Goal: Check status: Check status

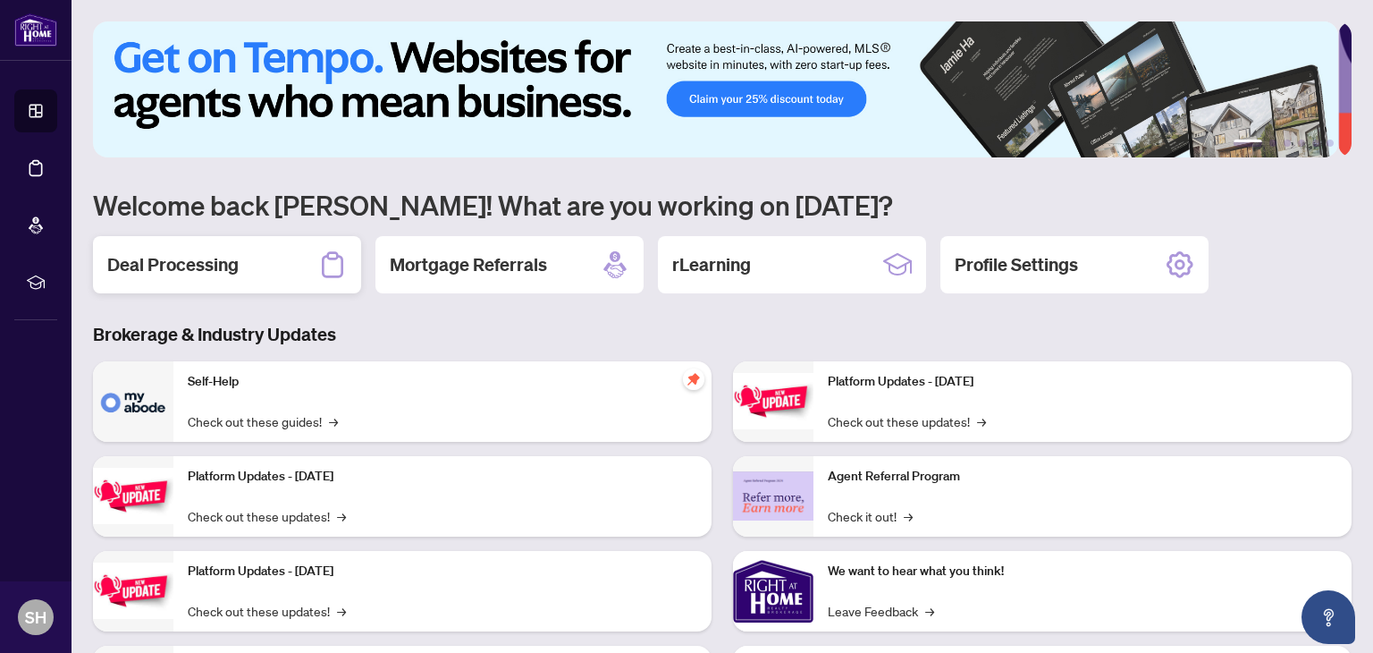
click at [203, 264] on h2 "Deal Processing" at bounding box center [172, 264] width 131 height 25
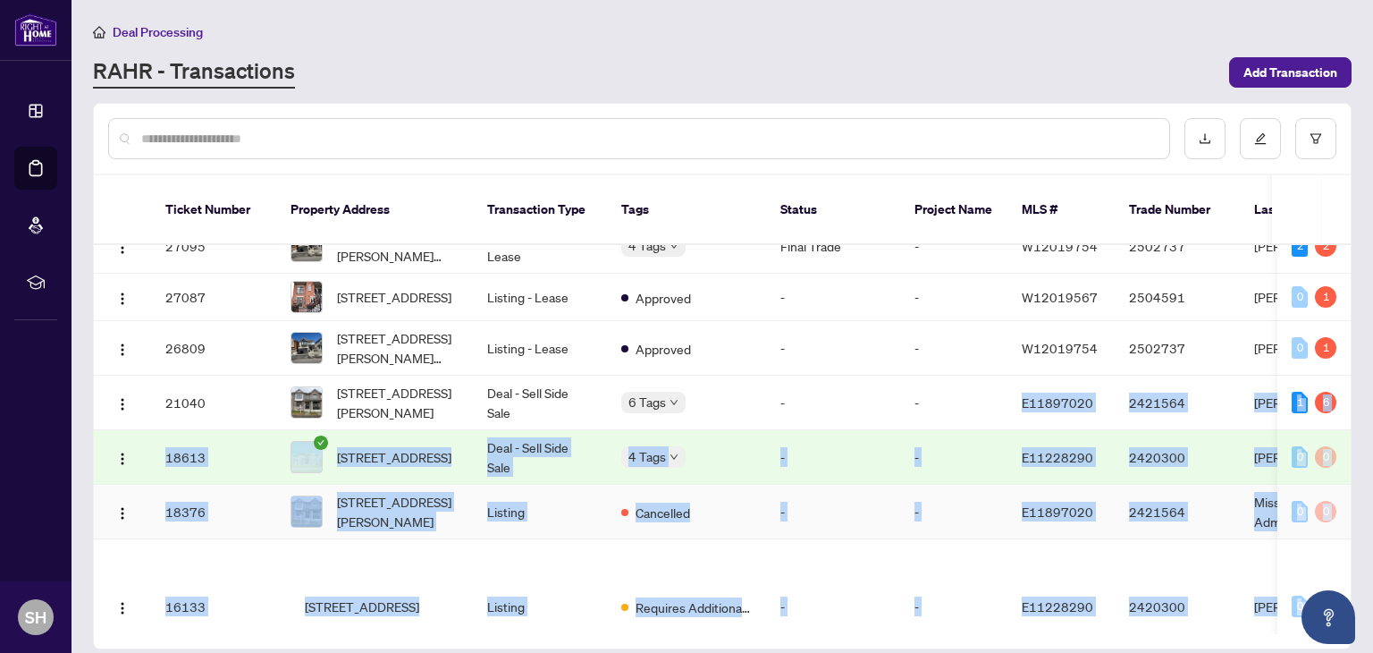
scroll to position [254, 0]
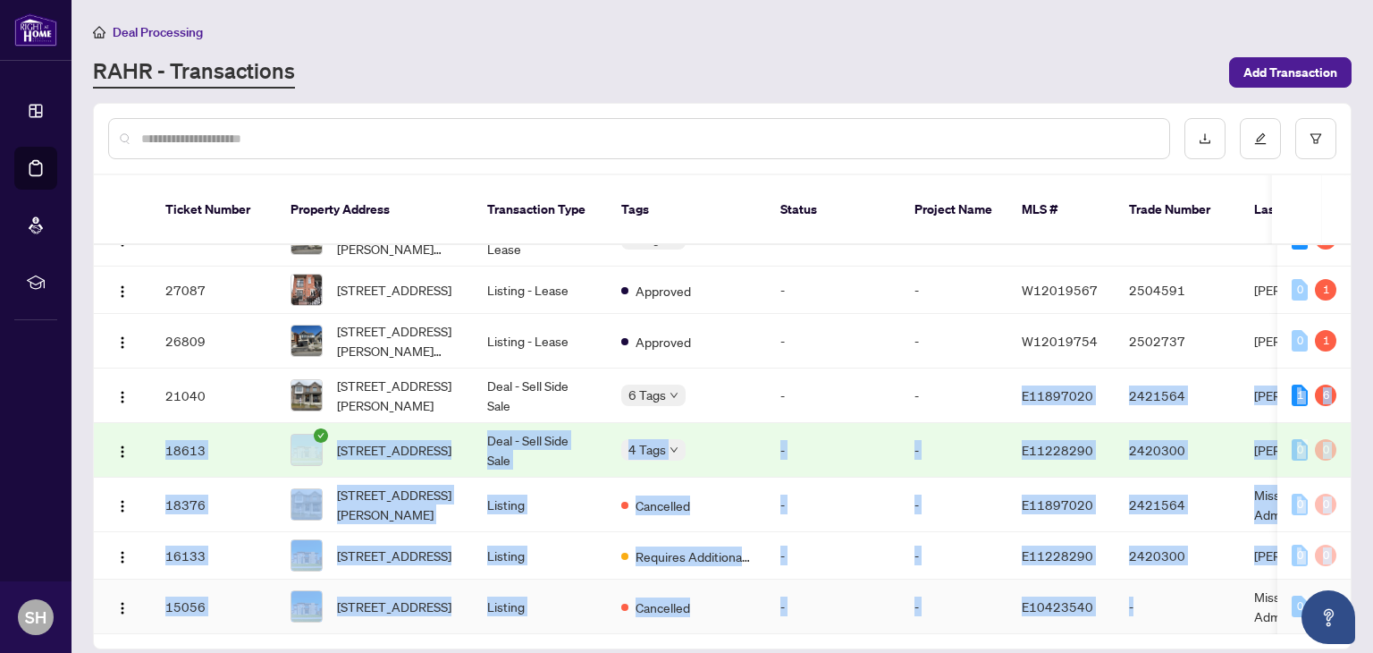
drag, startPoint x: 965, startPoint y: 605, endPoint x: 1156, endPoint y: 602, distance: 190.4
click at [1156, 602] on tbody "Ticket Number Property Address Transaction Type Tags Status Project Name MLS # …" at bounding box center [976, 321] width 1764 height 625
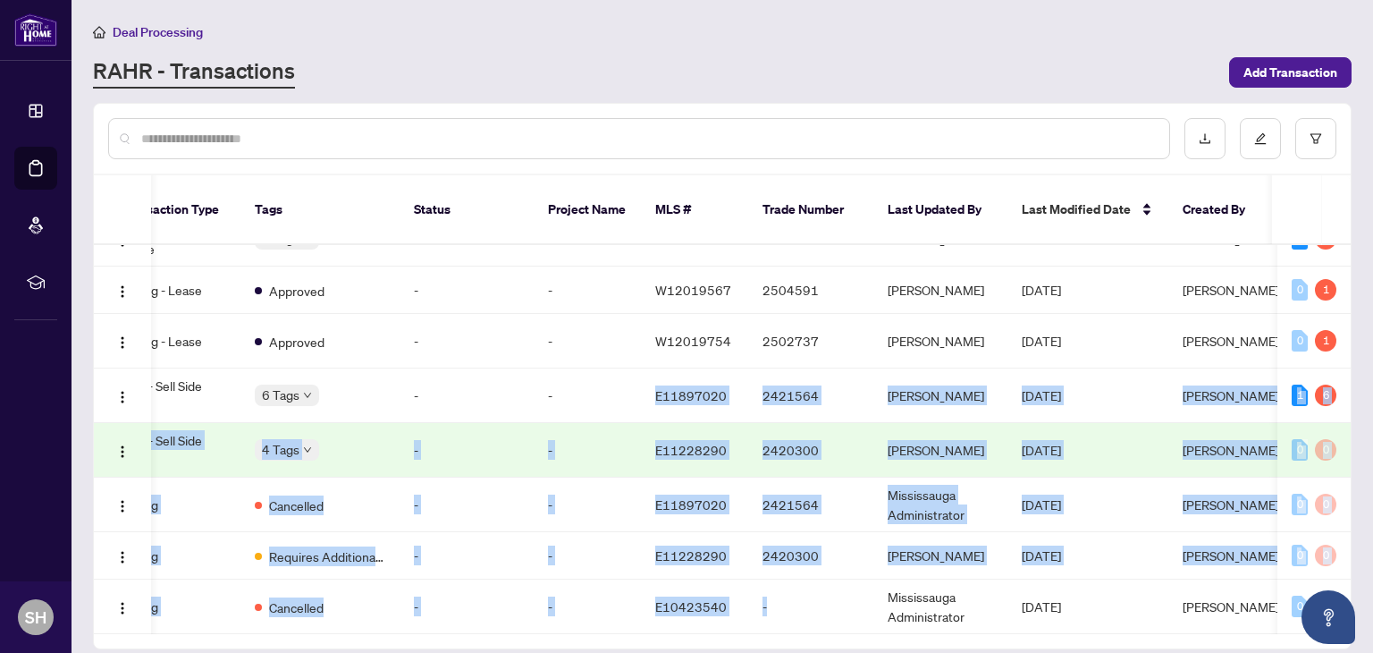
scroll to position [0, 391]
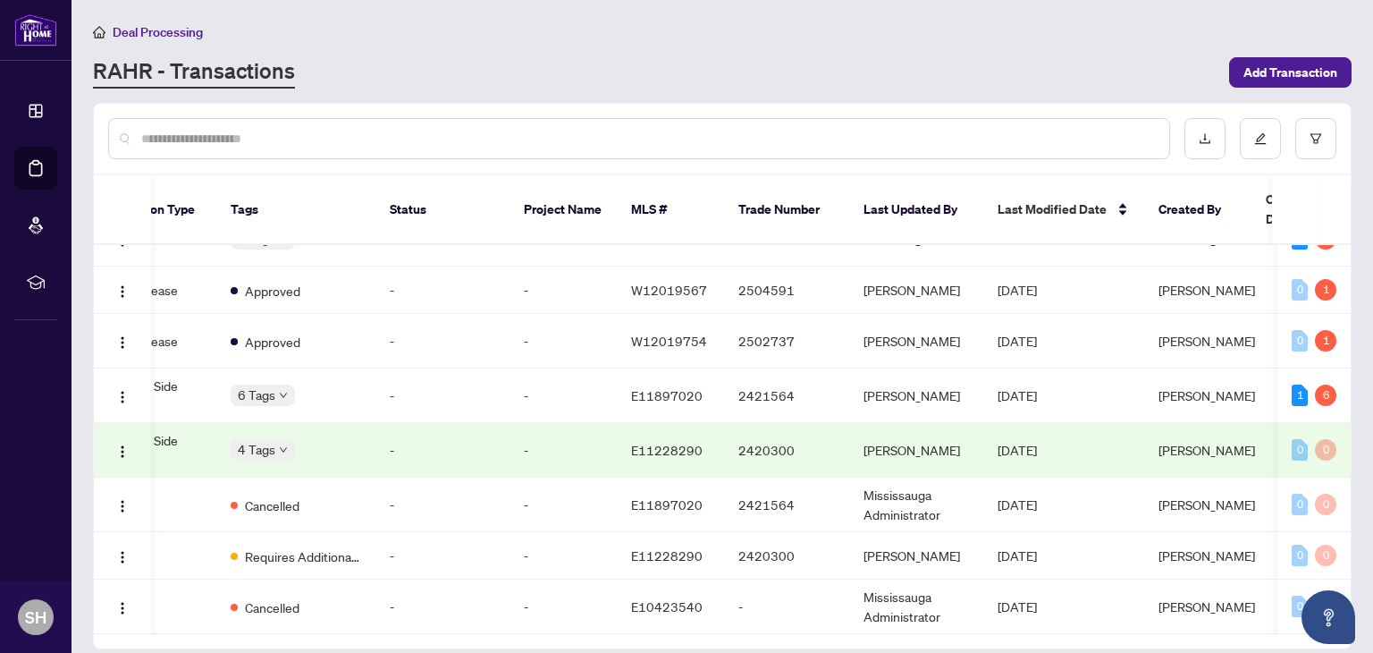
click at [1113, 78] on div "RAHR - Transactions" at bounding box center [655, 72] width 1125 height 32
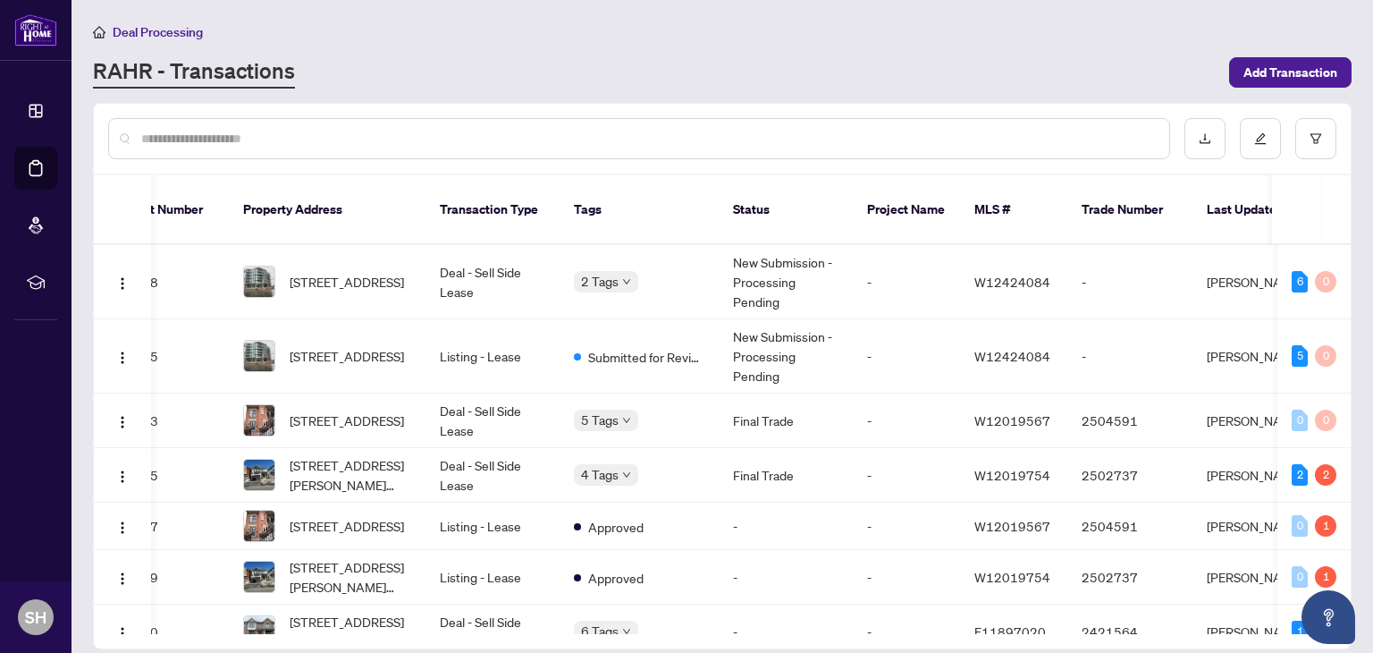
scroll to position [0, 0]
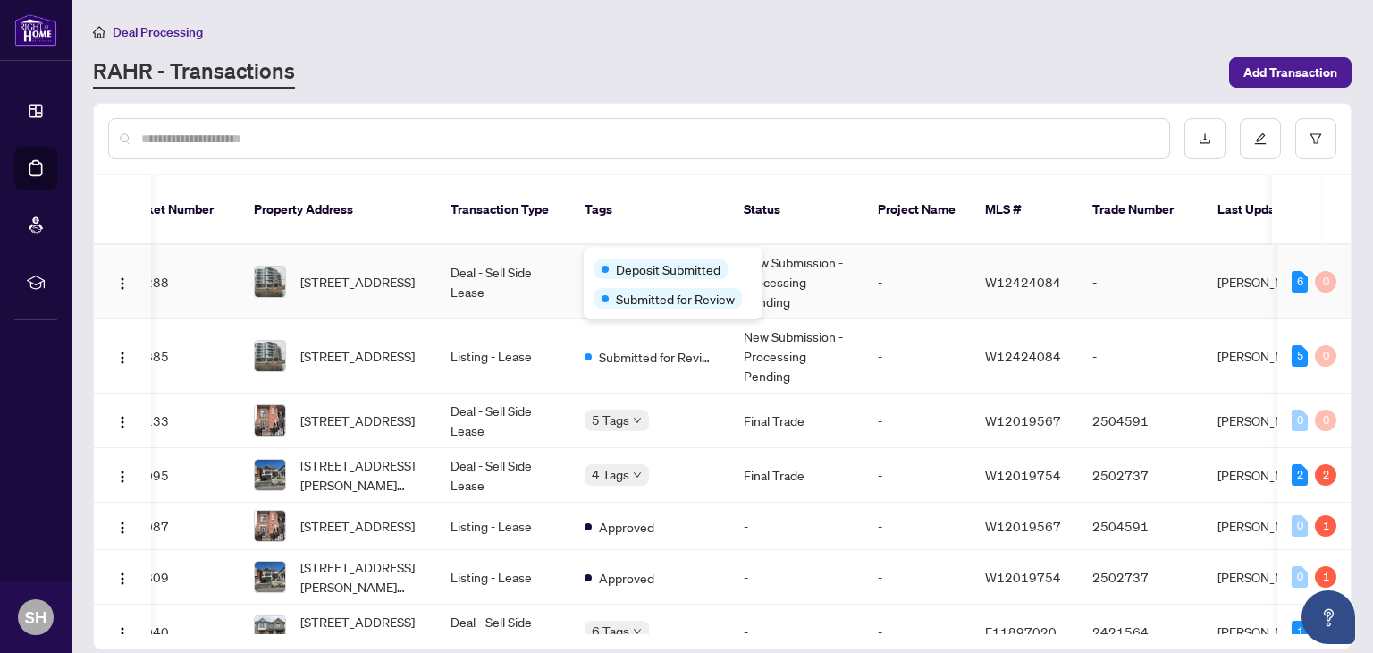
click at [605, 252] on div "Deposit Submitted Submitted for Review" at bounding box center [673, 283] width 179 height 72
